Goal: Task Accomplishment & Management: Manage account settings

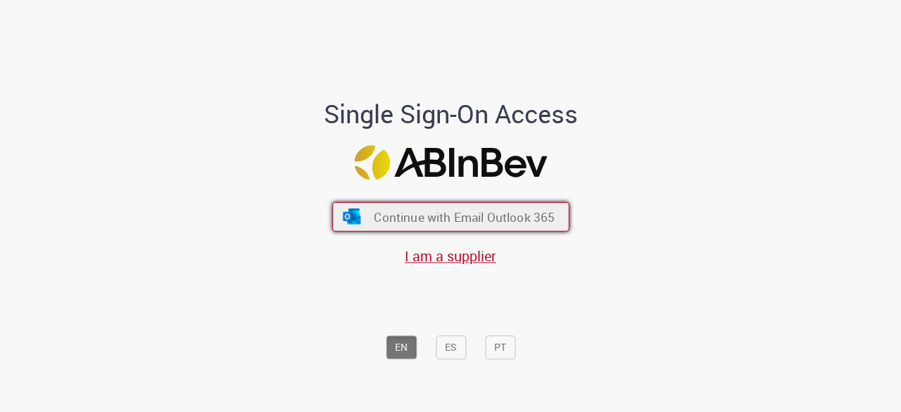
click at [439, 220] on span "Continue with Email Outlook 365" at bounding box center [464, 217] width 181 height 16
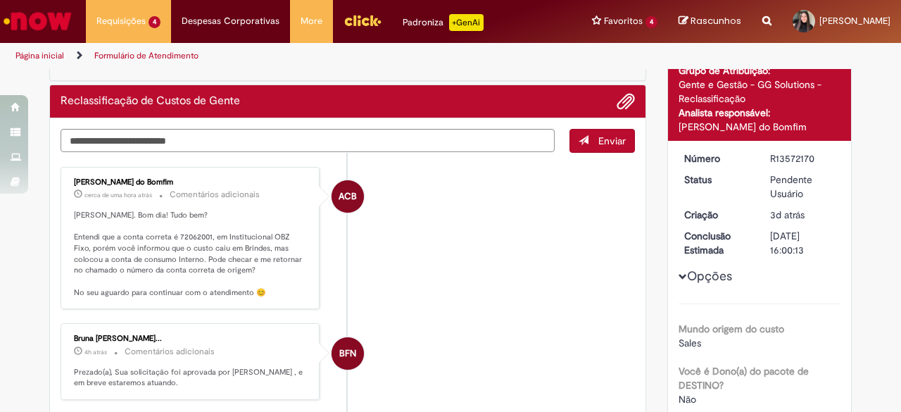
scroll to position [93, 0]
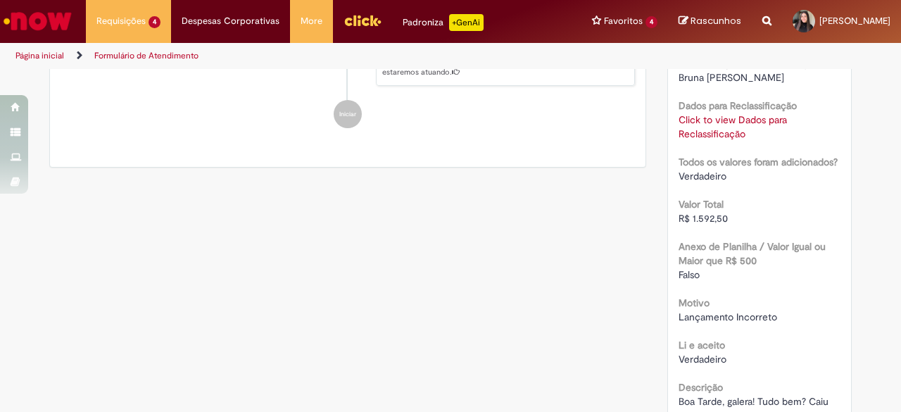
click at [694, 140] on link "Click to view Dados para Reclassificação" at bounding box center [733, 126] width 108 height 27
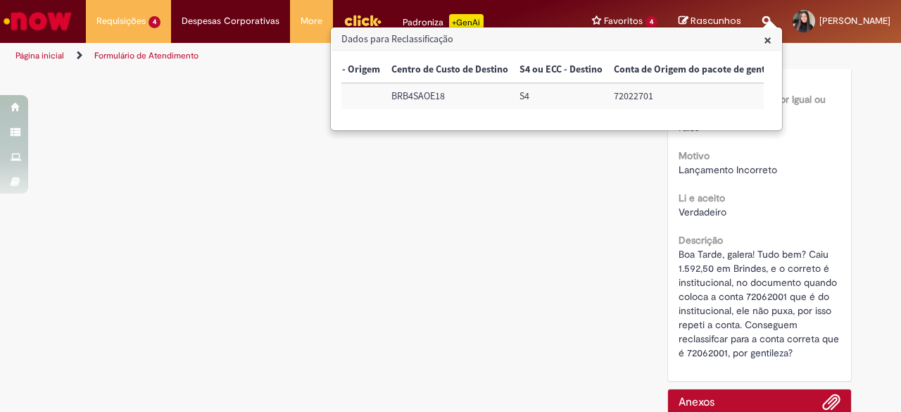
scroll to position [0, 548]
drag, startPoint x: 531, startPoint y: 123, endPoint x: 558, endPoint y: 120, distance: 26.8
click at [558, 120] on div "Número do Documento de Referência Data do documento Número da empresa Centro de…" at bounding box center [553, 90] width 423 height 66
click at [769, 46] on span "×" at bounding box center [768, 39] width 8 height 19
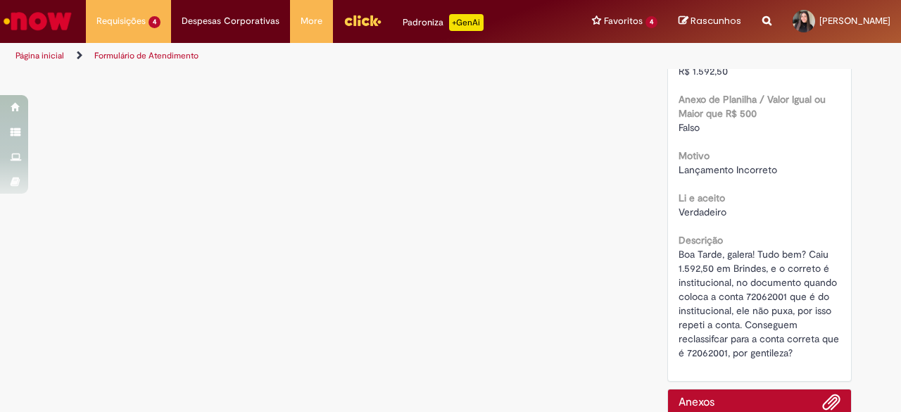
scroll to position [527, 0]
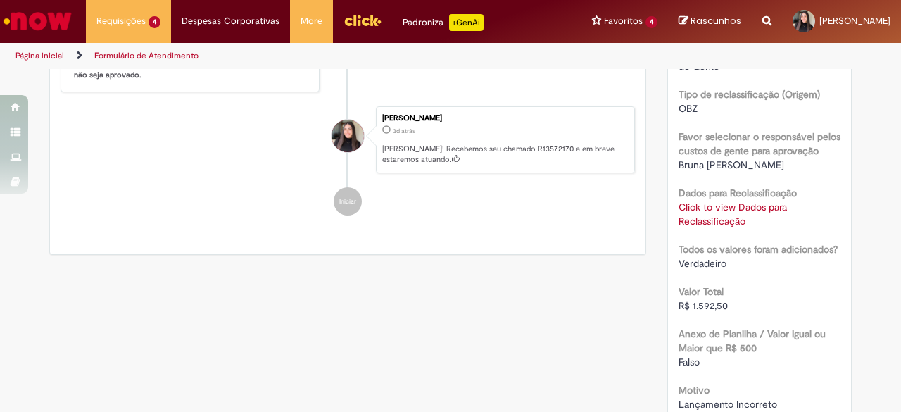
click at [718, 227] on link "Click to view Dados para Reclassificação" at bounding box center [733, 214] width 108 height 27
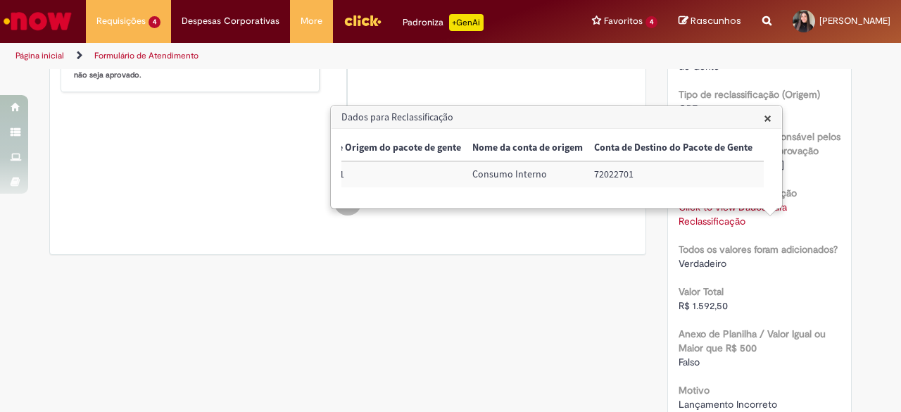
scroll to position [0, 870]
click at [765, 123] on span "×" at bounding box center [768, 117] width 8 height 19
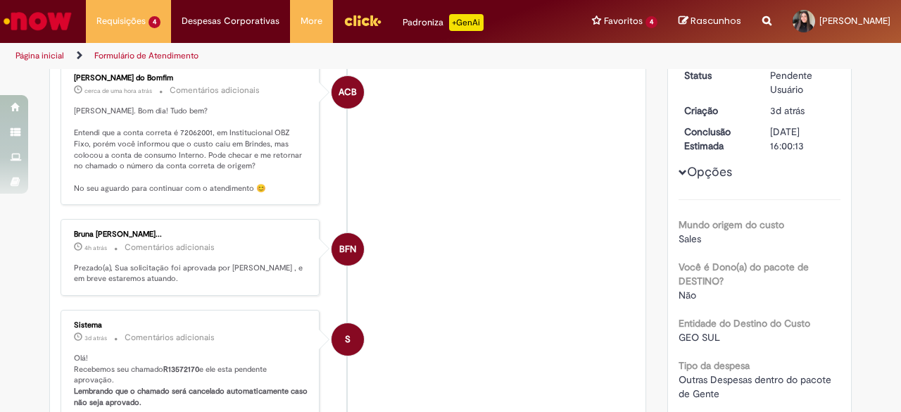
scroll to position [427, 0]
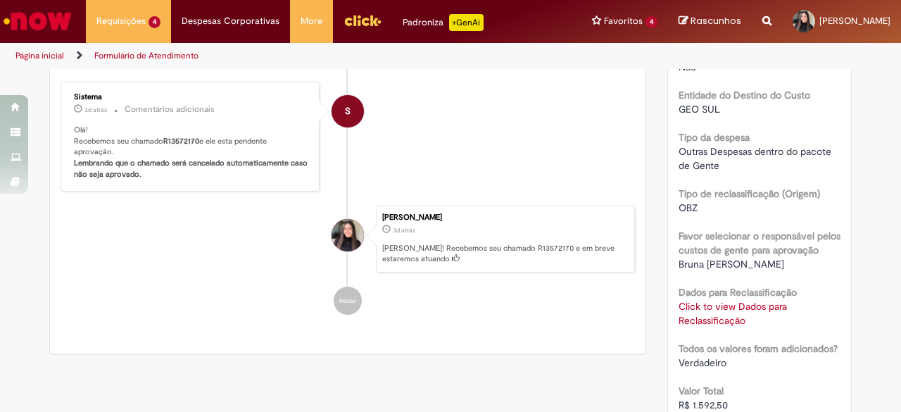
click at [719, 327] on link "Click to view Dados para Reclassificação" at bounding box center [733, 313] width 108 height 27
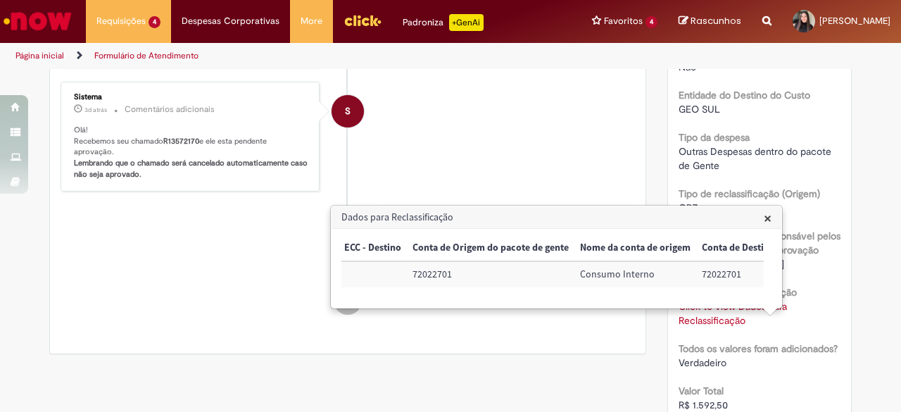
scroll to position [0, 753]
drag, startPoint x: 554, startPoint y: 301, endPoint x: 532, endPoint y: 304, distance: 21.4
click at [532, 301] on div "Número do Documento de Referência Data do documento Número da empresa Centro de…" at bounding box center [553, 268] width 423 height 66
click at [766, 215] on span "×" at bounding box center [768, 217] width 8 height 19
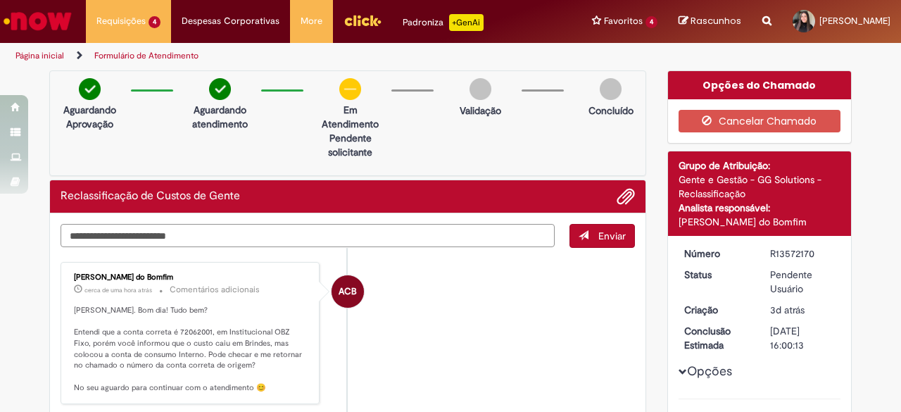
click at [383, 230] on textarea "Digite sua mensagem aqui..." at bounding box center [308, 235] width 494 height 23
type textarea "**********"
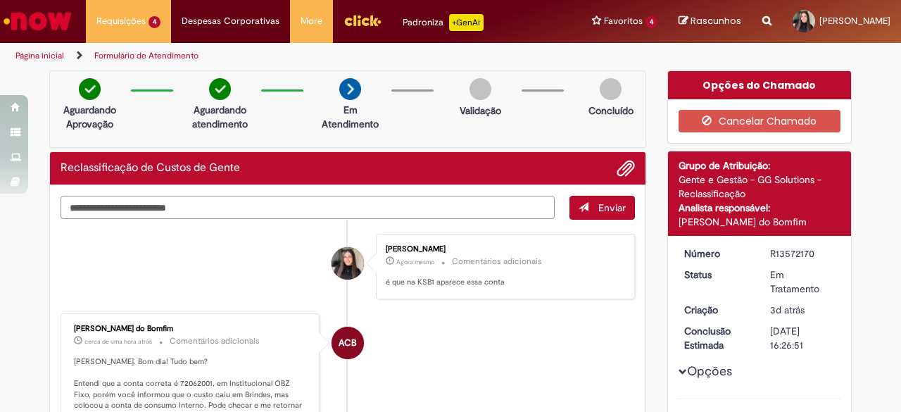
click at [327, 202] on textarea "Digite sua mensagem aqui..." at bounding box center [308, 207] width 494 height 23
click at [626, 170] on span "Adicionar anexos" at bounding box center [626, 169] width 17 height 17
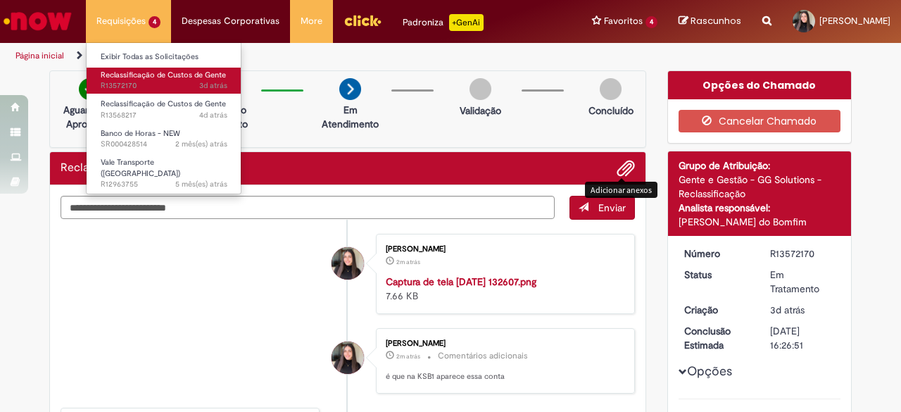
click at [115, 81] on span "3d atrás 3 dias atrás R13572170" at bounding box center [164, 85] width 127 height 11
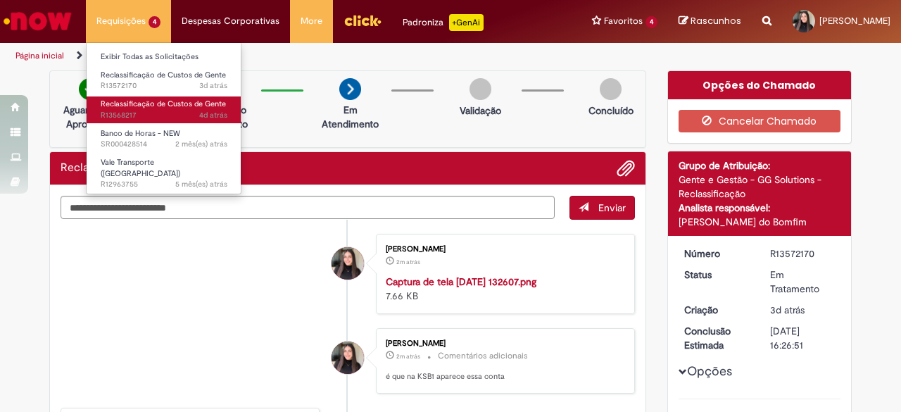
click at [156, 103] on span "Reclassificação de Custos de Gente" at bounding box center [163, 104] width 125 height 11
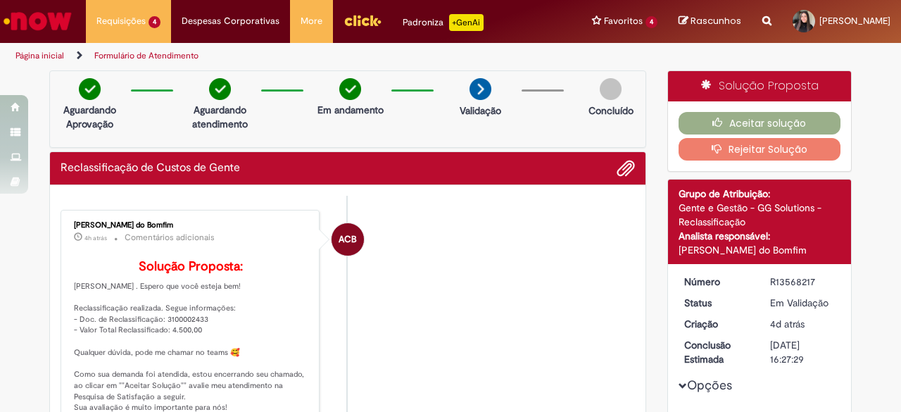
click at [755, 109] on div "Aceitar solução Rejeitar Solução" at bounding box center [760, 136] width 184 height 70
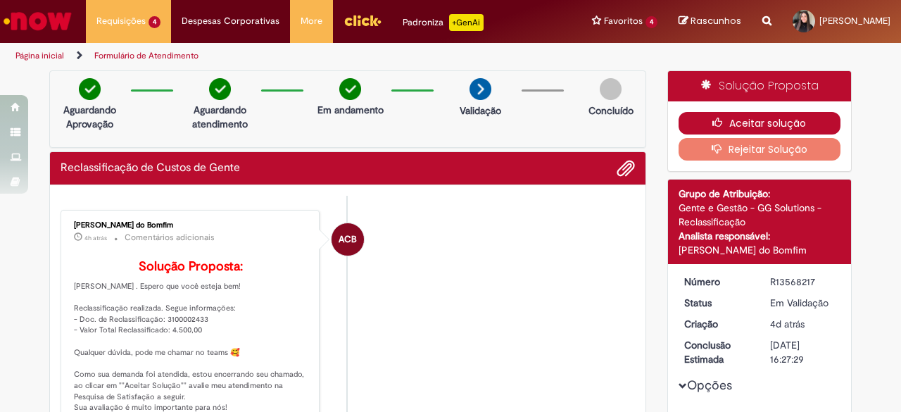
click at [768, 126] on button "Aceitar solução" at bounding box center [760, 123] width 163 height 23
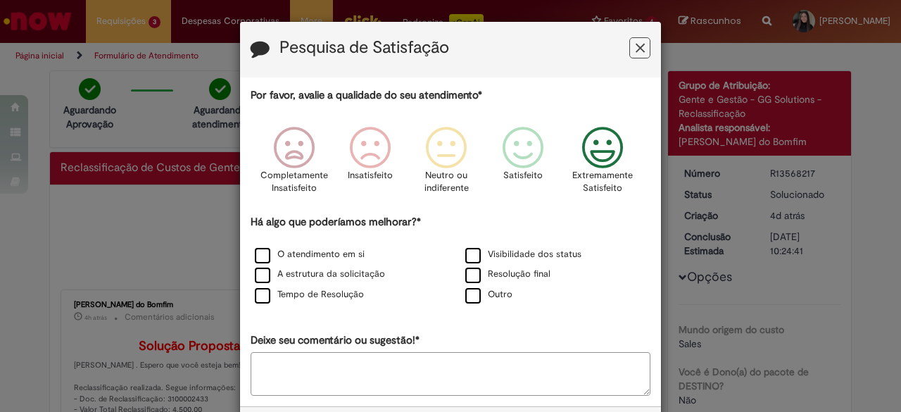
click at [604, 142] on icon "Feedback" at bounding box center [603, 148] width 53 height 42
click at [338, 241] on div "Há algo que poderíamos melhorar?* O atendimento em si Visibilidade dos status A…" at bounding box center [451, 260] width 400 height 91
click at [307, 250] on label "O atendimento em si" at bounding box center [310, 254] width 110 height 13
click at [296, 277] on label "A estrutura da solicitação" at bounding box center [320, 274] width 130 height 13
click at [296, 291] on label "Tempo de Resolução" at bounding box center [309, 294] width 109 height 13
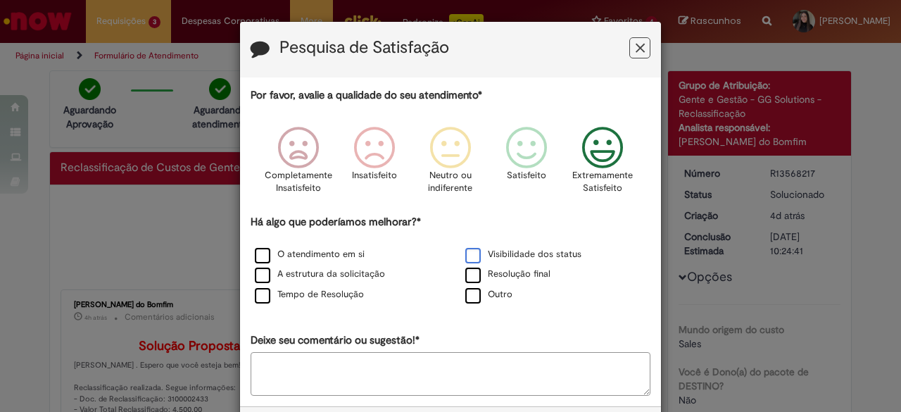
click at [492, 251] on label "Visibilidade dos status" at bounding box center [523, 254] width 116 height 13
click at [501, 272] on label "Resolução final" at bounding box center [507, 274] width 85 height 13
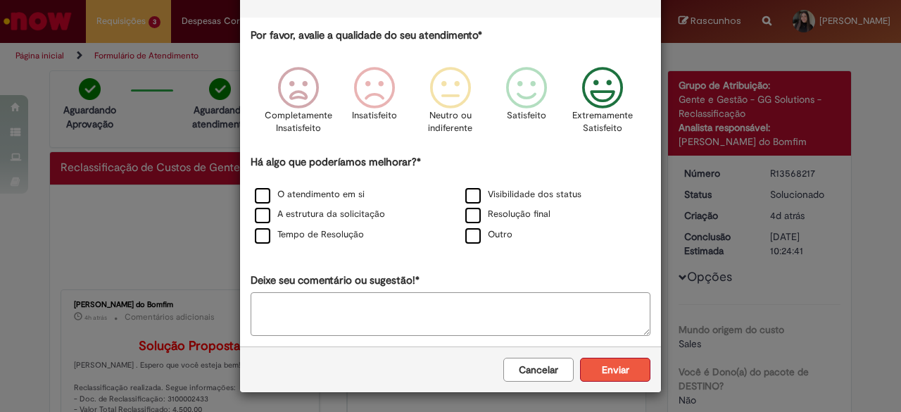
click at [603, 373] on button "Enviar" at bounding box center [615, 370] width 70 height 24
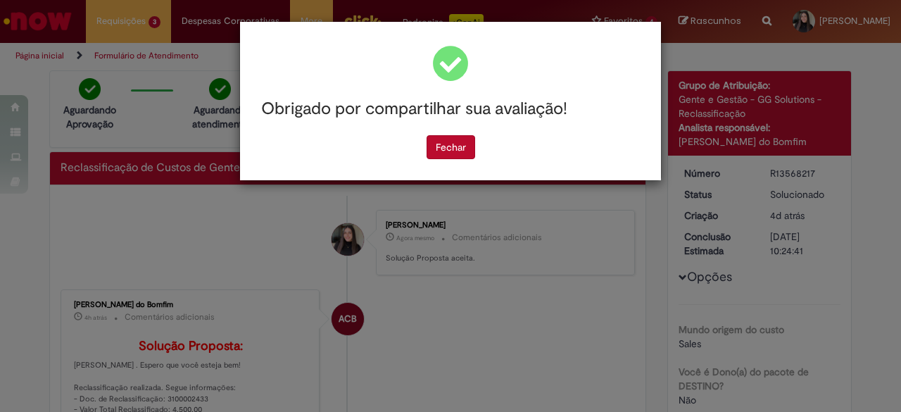
scroll to position [0, 0]
